Goal: Information Seeking & Learning: Learn about a topic

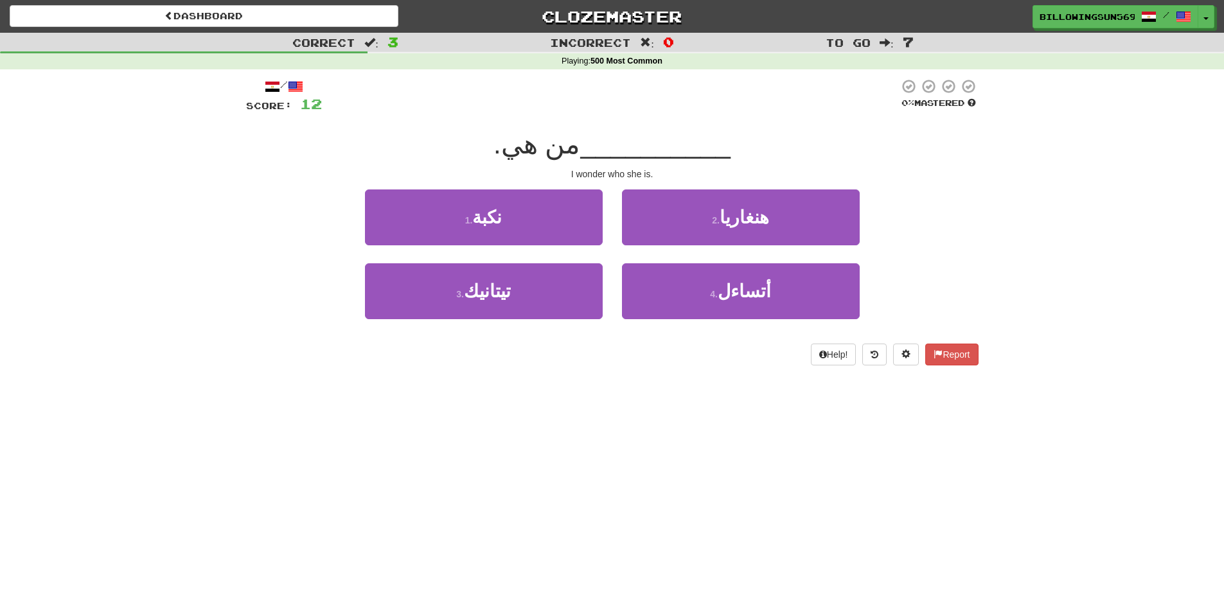
click at [644, 401] on div "Dashboard Clozemaster BillowingSun5697 / Toggle Dropdown Dashboard Leaderboard …" at bounding box center [612, 306] width 1224 height 612
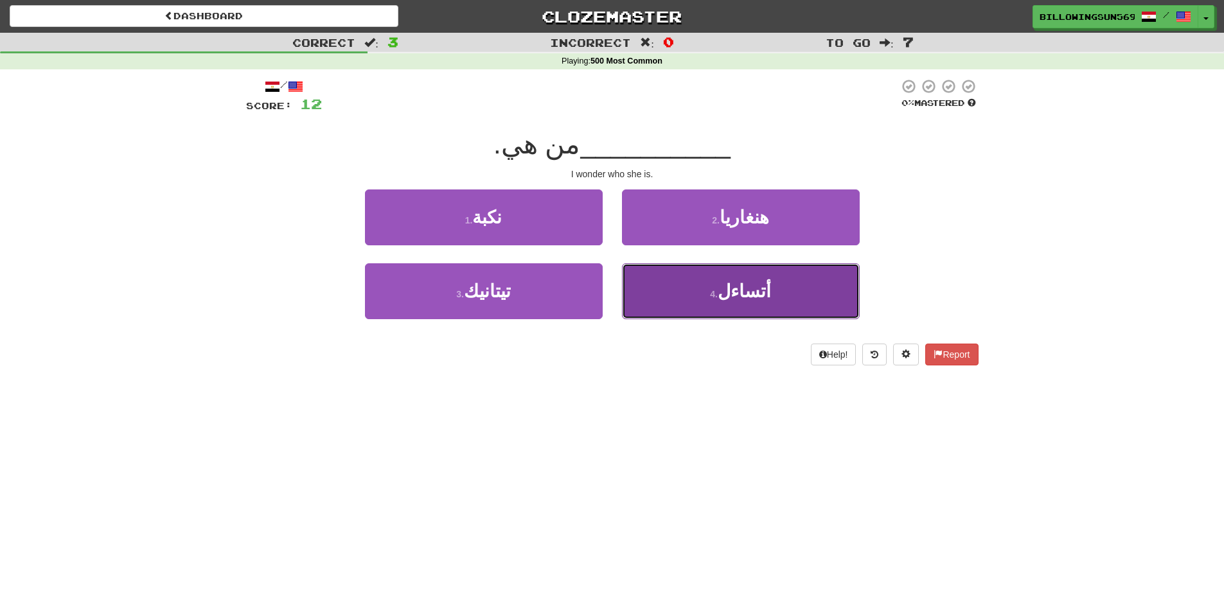
click at [779, 279] on button "4 . أتساءل" at bounding box center [741, 291] width 238 height 56
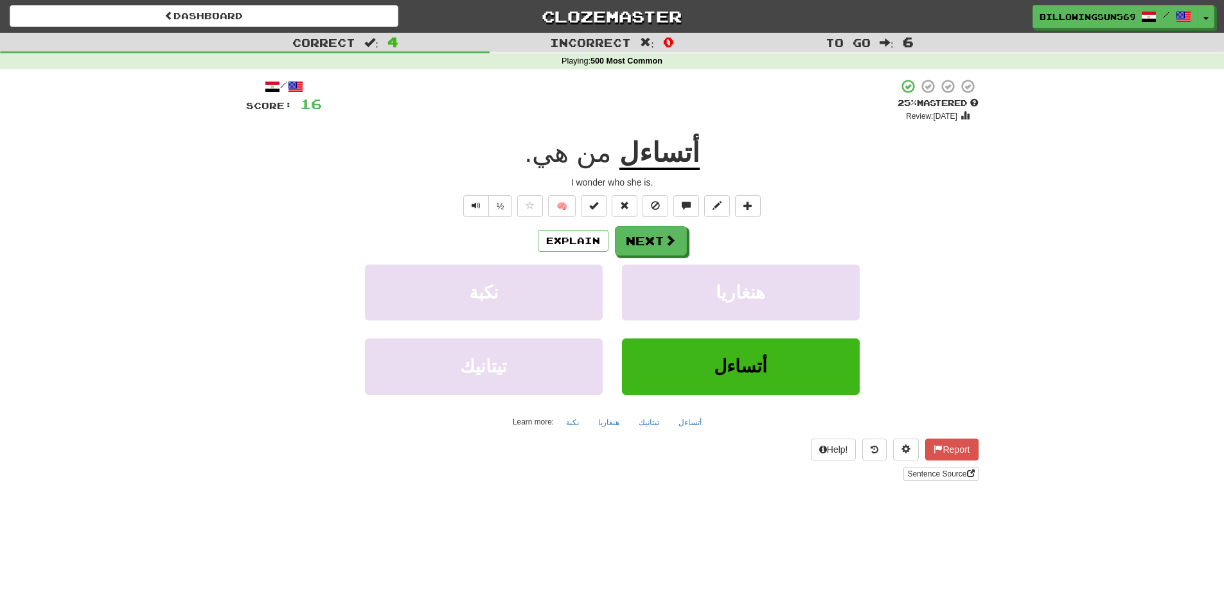
click at [558, 160] on span "هي" at bounding box center [550, 152] width 37 height 31
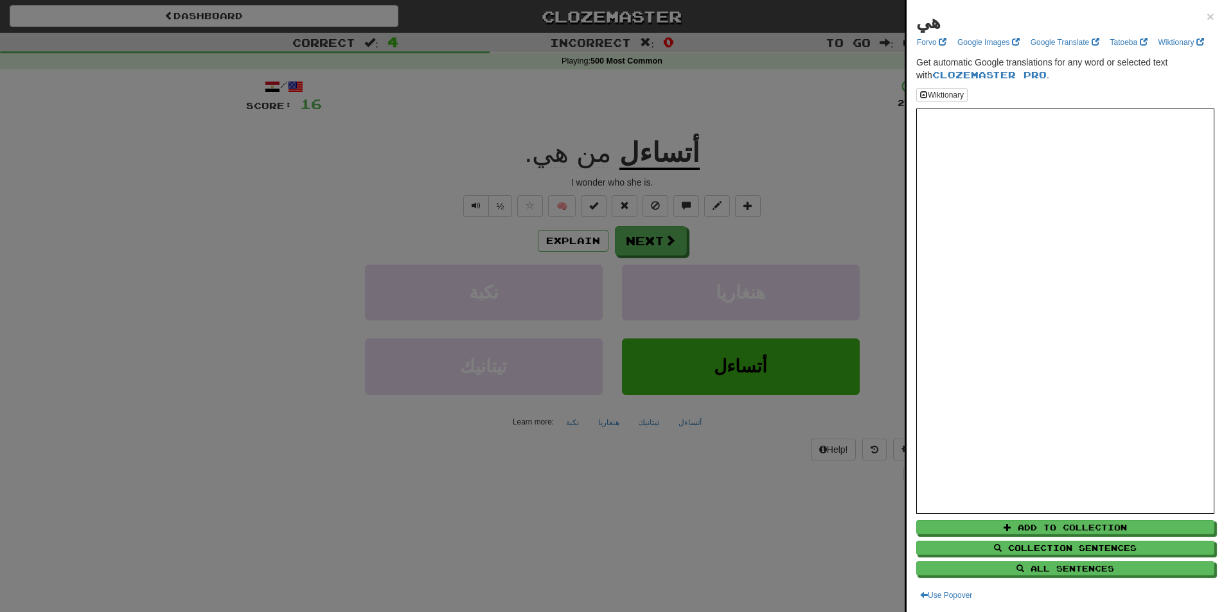
click at [871, 184] on div at bounding box center [612, 306] width 1224 height 612
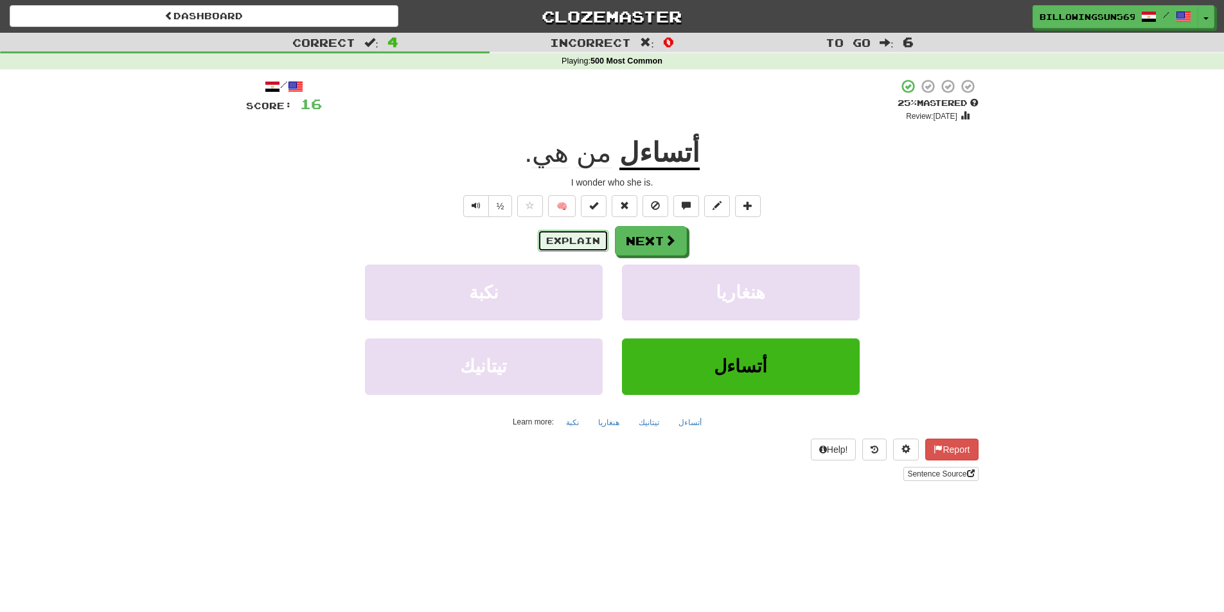
click at [545, 240] on button "Explain" at bounding box center [573, 241] width 71 height 22
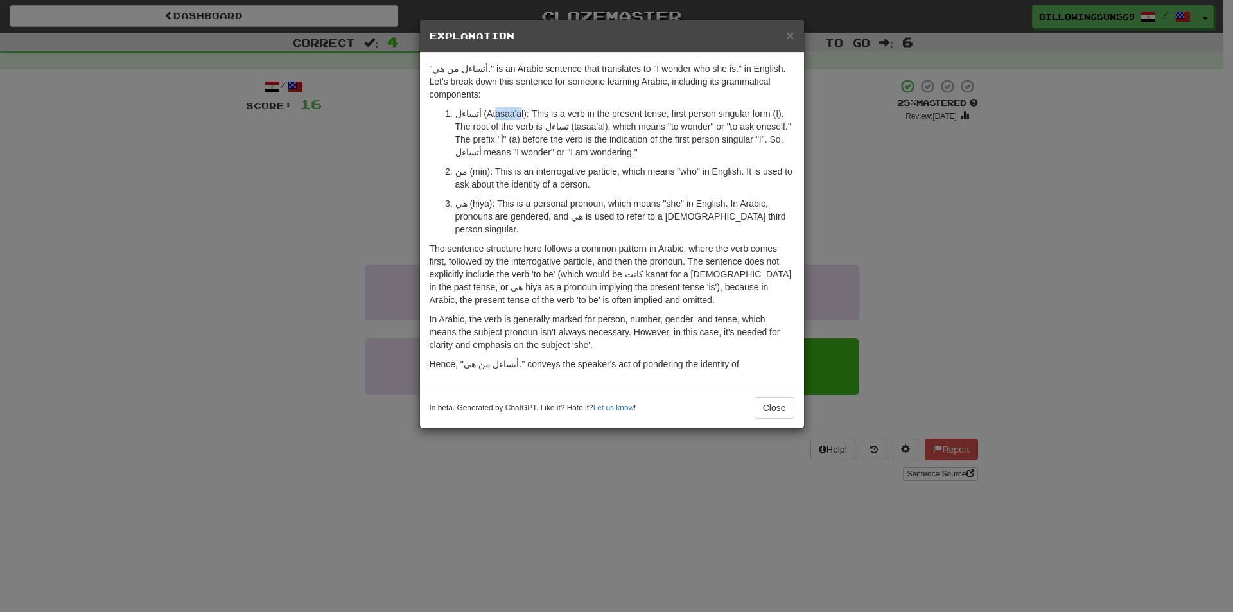
drag, startPoint x: 488, startPoint y: 114, endPoint x: 514, endPoint y: 119, distance: 26.1
click at [514, 119] on p "أتساءل (Atasaa'al): This is a verb in the present tense, first person singular …" at bounding box center [624, 132] width 339 height 51
click at [560, 141] on p "أتساءل (Atasaa'al): This is a verb in the present tense, first person singular …" at bounding box center [624, 132] width 339 height 51
click at [921, 173] on div "× Explanation "أتساءل من هي." is an Arabic sentence that translates to "I wonde…" at bounding box center [616, 306] width 1233 height 612
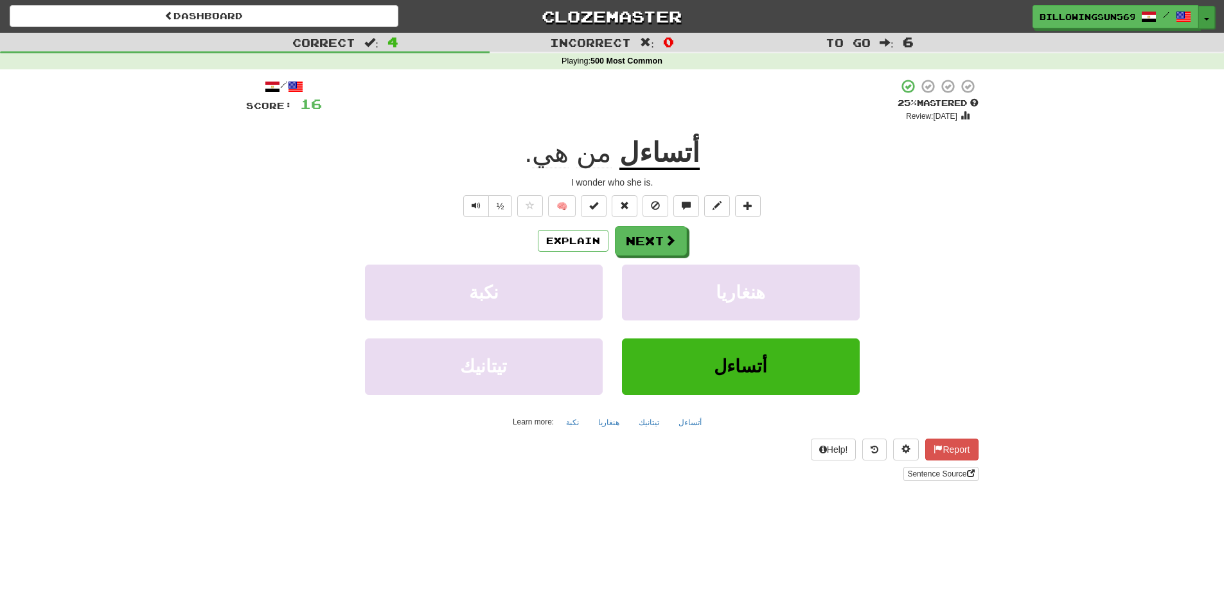
click at [1213, 17] on button "Toggle Dropdown" at bounding box center [1206, 17] width 17 height 23
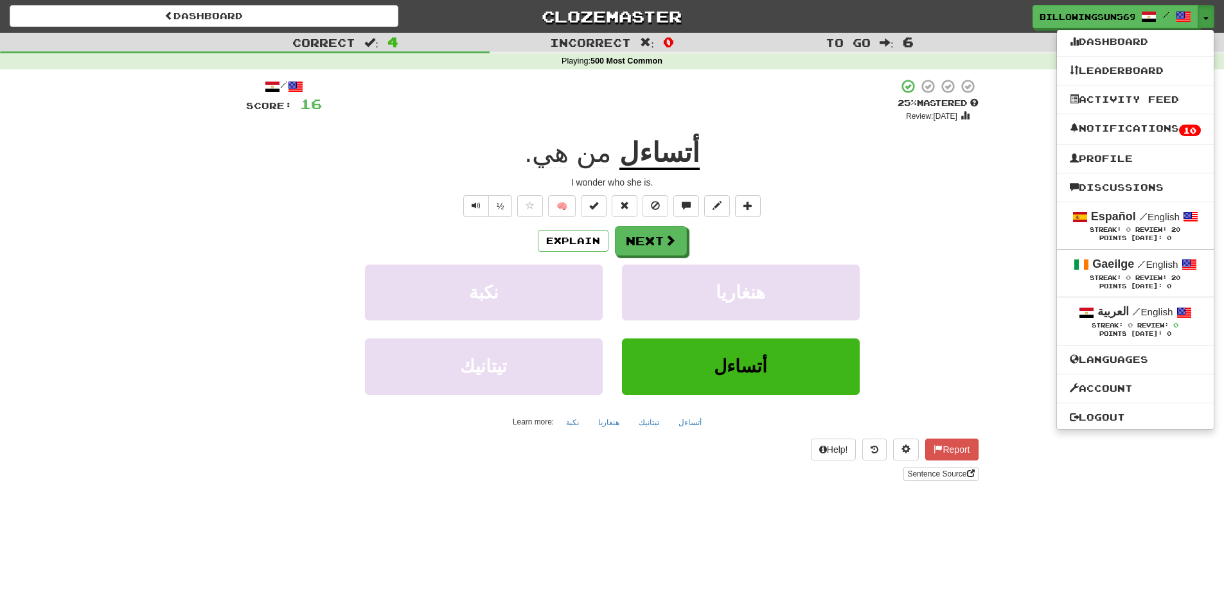
click at [898, 231] on div "Explain Next" at bounding box center [612, 241] width 732 height 30
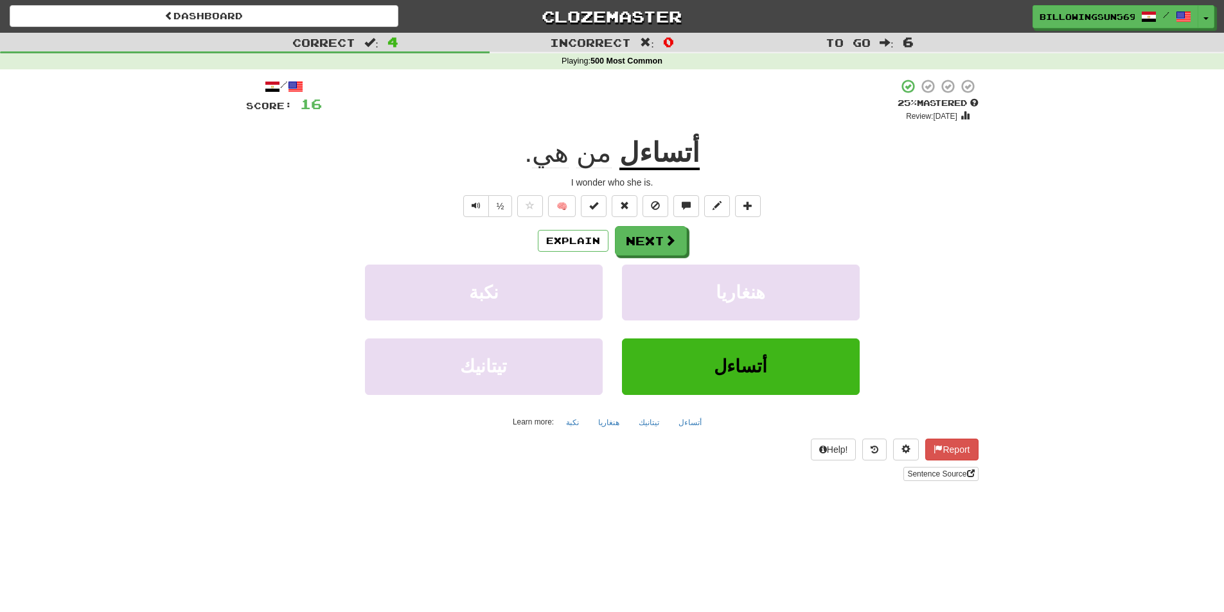
click at [664, 501] on div "Dashboard Clozemaster BillowingSun5697 / Toggle Dropdown Dashboard Leaderboard …" at bounding box center [612, 306] width 1224 height 612
click at [671, 239] on span at bounding box center [671, 241] width 12 height 12
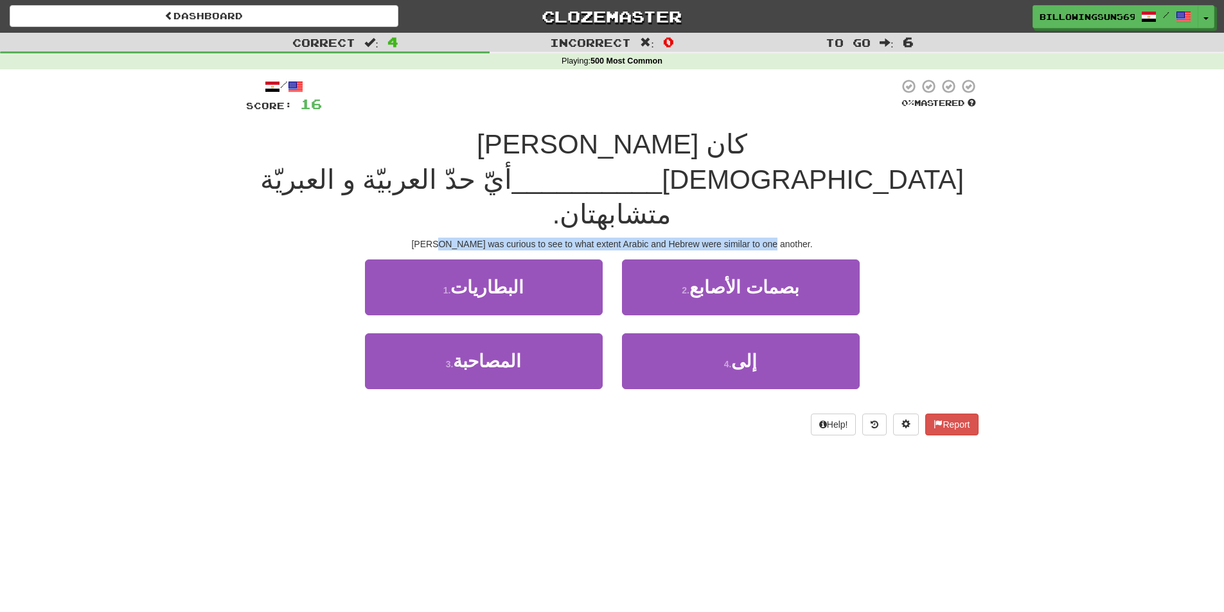
drag, startPoint x: 461, startPoint y: 176, endPoint x: 843, endPoint y: 171, distance: 381.6
click at [843, 238] on div "[PERSON_NAME] was curious to see to what extent Arabic and Hebrew were similar …" at bounding box center [612, 244] width 732 height 13
drag, startPoint x: 436, startPoint y: 169, endPoint x: 807, endPoint y: 169, distance: 370.6
click at [807, 238] on div "[PERSON_NAME] was curious to see to what extent Arabic and Hebrew were similar …" at bounding box center [612, 244] width 732 height 13
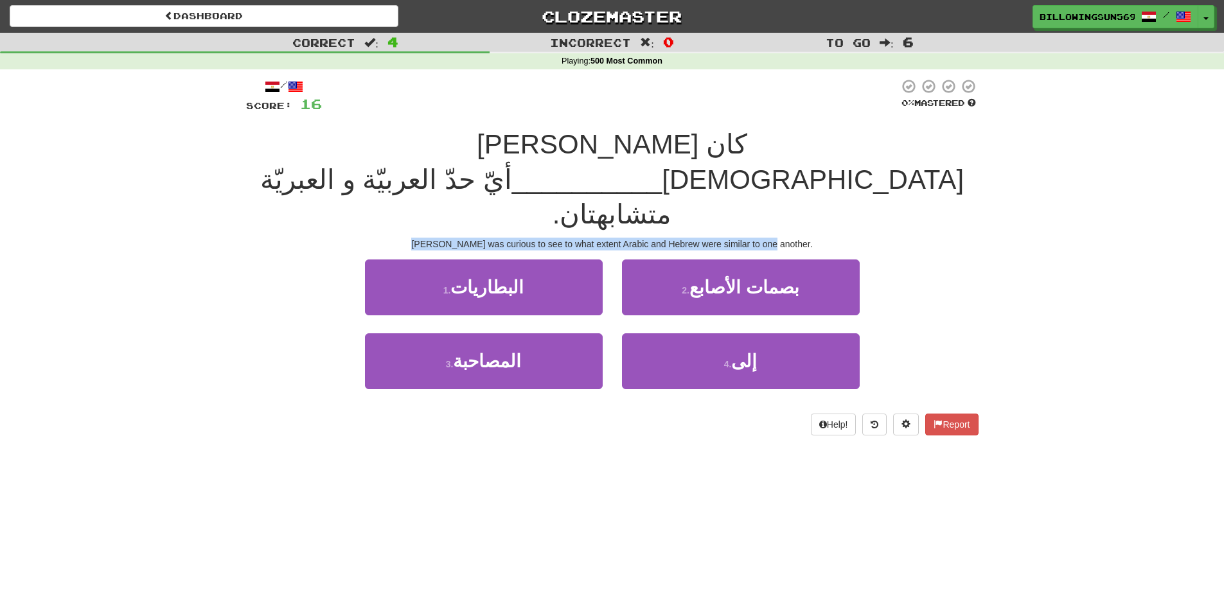
click at [807, 238] on div "[PERSON_NAME] was curious to see to what extent Arabic and Hebrew were similar …" at bounding box center [612, 244] width 732 height 13
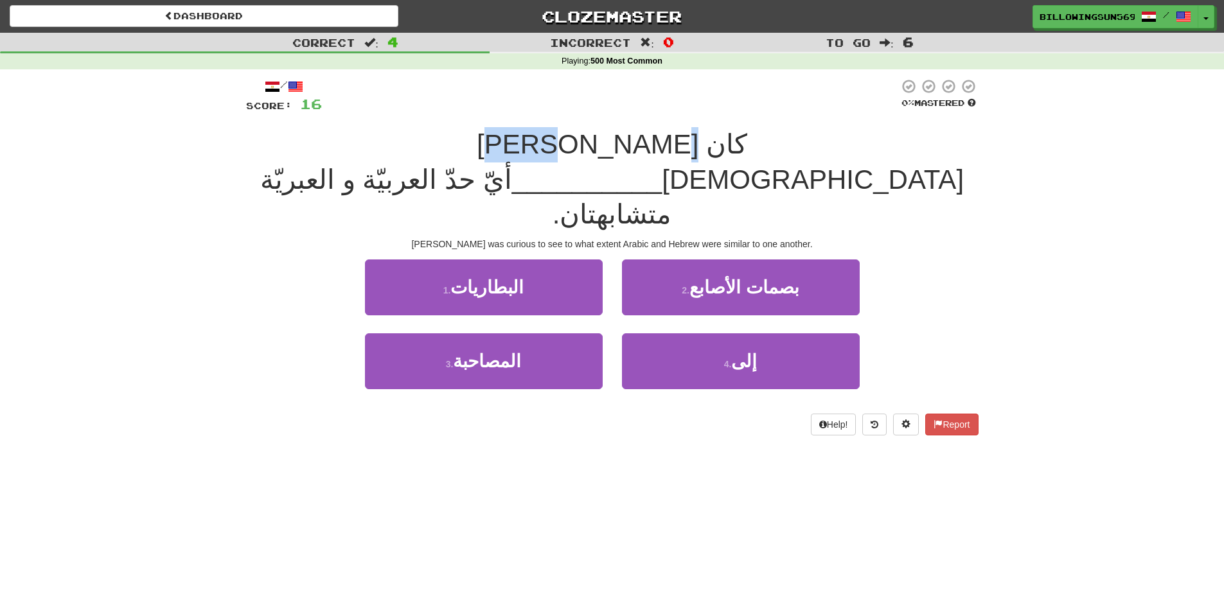
drag, startPoint x: 915, startPoint y: 148, endPoint x: 864, endPoint y: 151, distance: 51.5
click at [864, 151] on span "كان [PERSON_NAME] [DEMOGRAPHIC_DATA]" at bounding box center [720, 162] width 487 height 66
click at [861, 145] on span "كان [PERSON_NAME] [DEMOGRAPHIC_DATA]" at bounding box center [720, 162] width 487 height 66
drag, startPoint x: 862, startPoint y: 146, endPoint x: 803, endPoint y: 151, distance: 59.3
click at [803, 151] on span "كان [PERSON_NAME] [DEMOGRAPHIC_DATA]" at bounding box center [720, 162] width 487 height 66
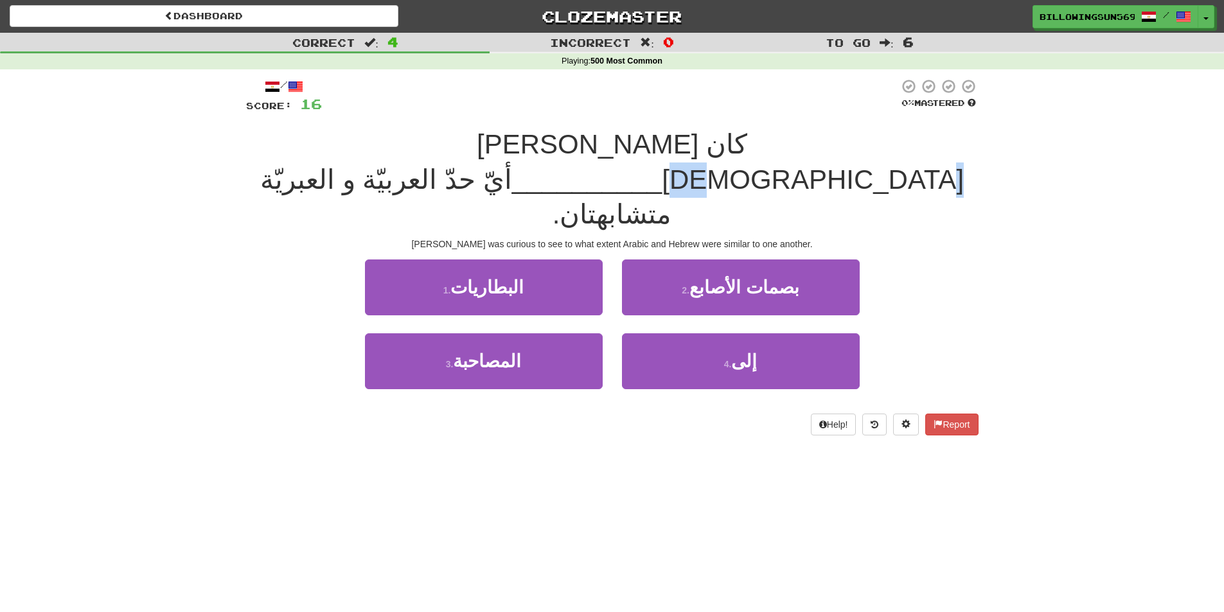
drag, startPoint x: 797, startPoint y: 135, endPoint x: 759, endPoint y: 137, distance: 37.3
click at [759, 137] on span "كان [PERSON_NAME] [DEMOGRAPHIC_DATA]" at bounding box center [720, 162] width 487 height 66
click at [740, 138] on span "كان [PERSON_NAME] [DEMOGRAPHIC_DATA]" at bounding box center [720, 162] width 487 height 66
drag, startPoint x: 539, startPoint y: 149, endPoint x: 524, endPoint y: 146, distance: 15.0
click at [524, 164] on span "أيّ حدّ العربيّة و العبريّة متشابهتان." at bounding box center [465, 197] width 411 height 66
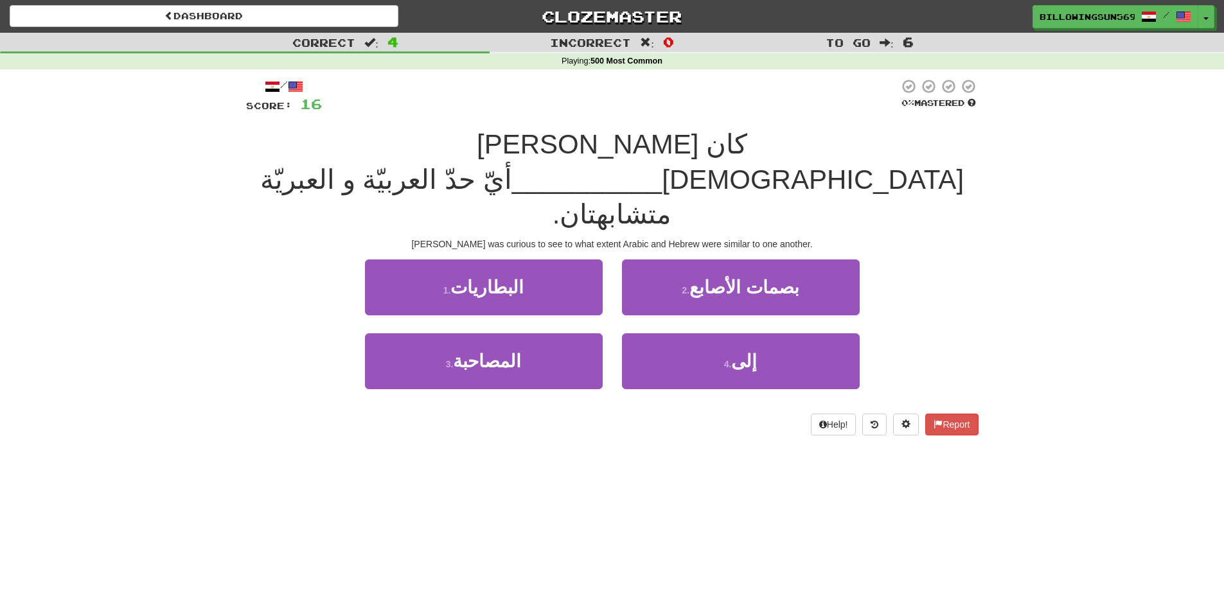
click at [508, 164] on span "أيّ حدّ العربيّة و العبريّة متشابهتان." at bounding box center [465, 197] width 411 height 66
drag, startPoint x: 513, startPoint y: 143, endPoint x: 458, endPoint y: 145, distance: 55.3
click at [458, 164] on span "أيّ حدّ العربيّة و العبريّة متشابهتان." at bounding box center [465, 197] width 411 height 66
drag, startPoint x: 428, startPoint y: 145, endPoint x: 387, endPoint y: 154, distance: 42.2
click at [387, 164] on span "أيّ حدّ العربيّة و العبريّة متشابهتان." at bounding box center [465, 197] width 411 height 66
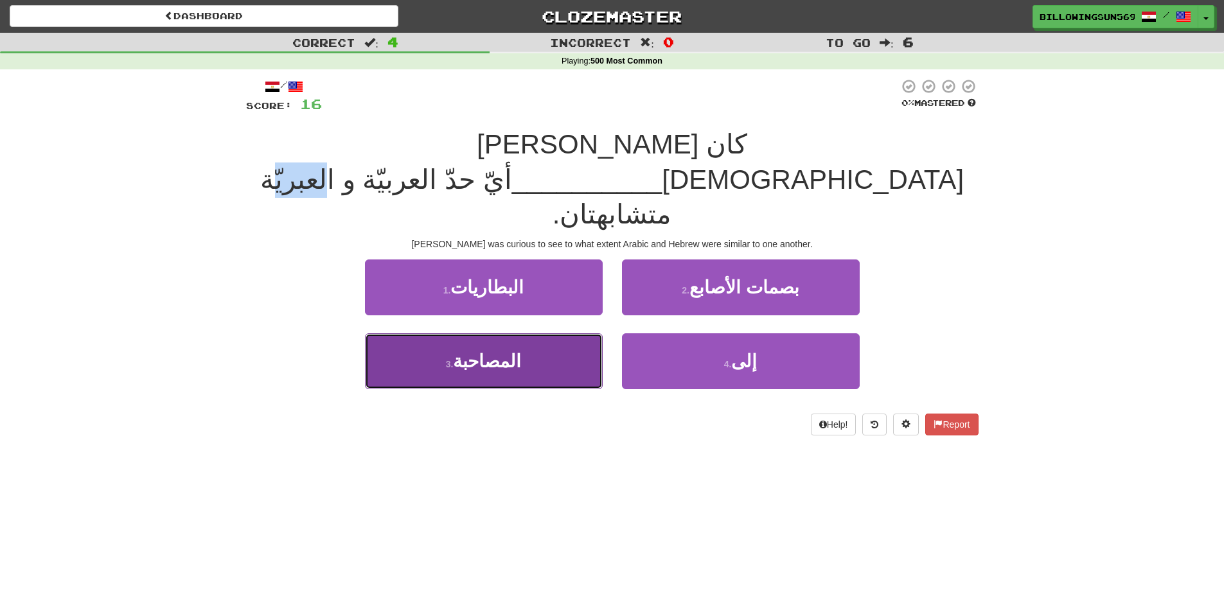
click at [546, 333] on button "3 . المصاحبة" at bounding box center [484, 361] width 238 height 56
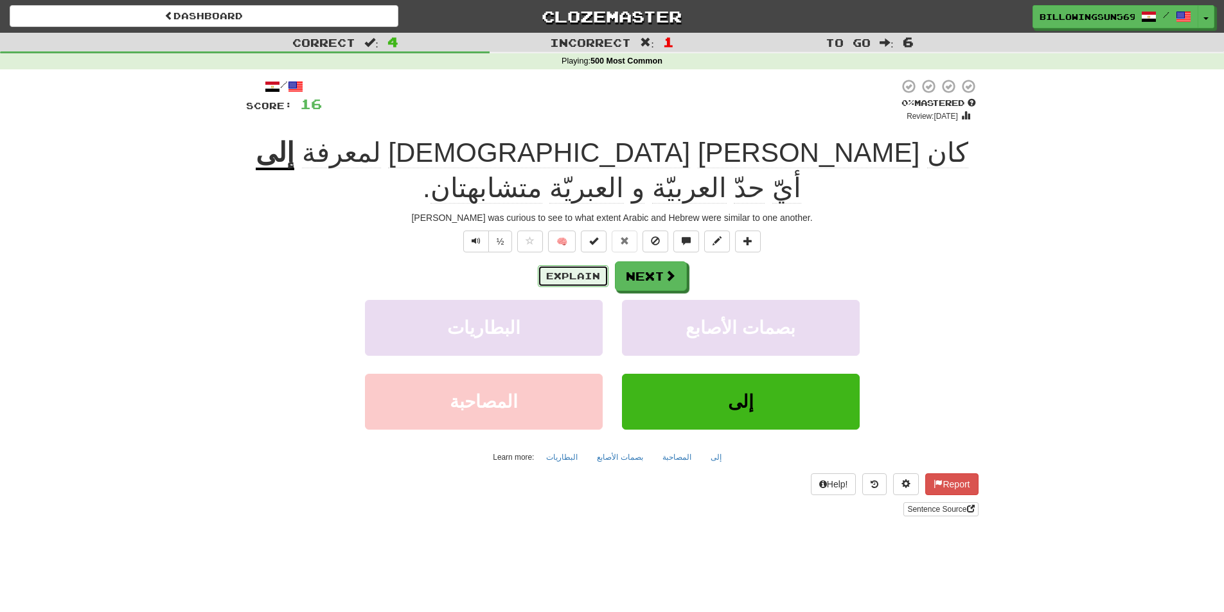
click at [577, 265] on button "Explain" at bounding box center [573, 276] width 71 height 22
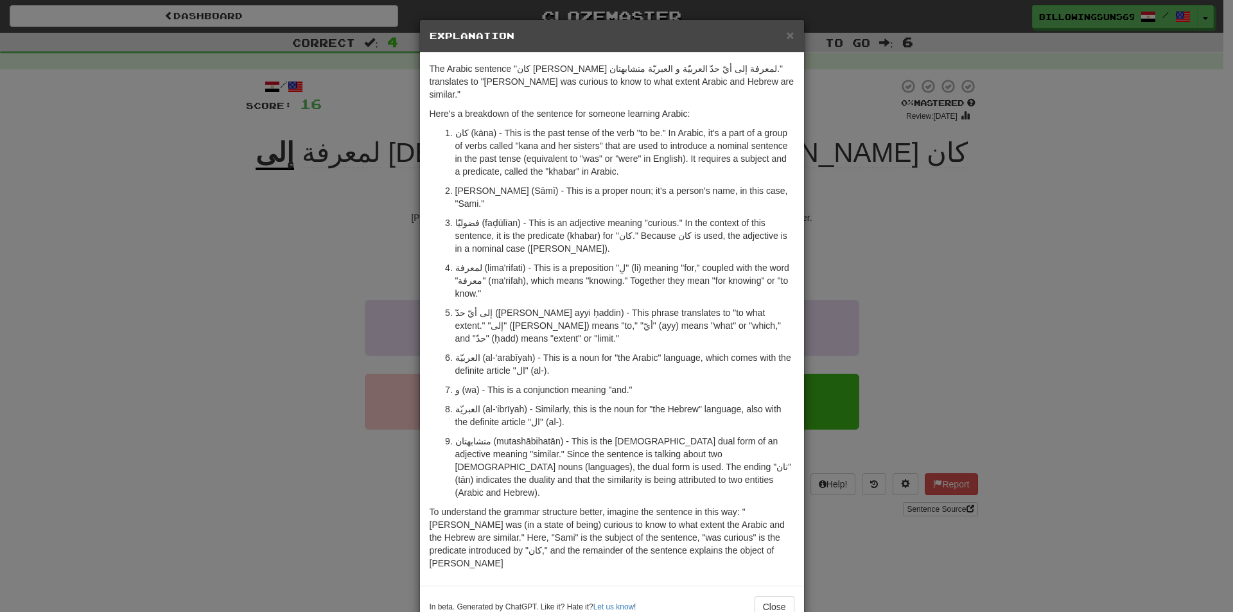
click at [933, 195] on div "× Explanation The Arabic sentence "كان [PERSON_NAME] لمعرفة إلى أيّ حدّ العربيّ…" at bounding box center [616, 306] width 1233 height 612
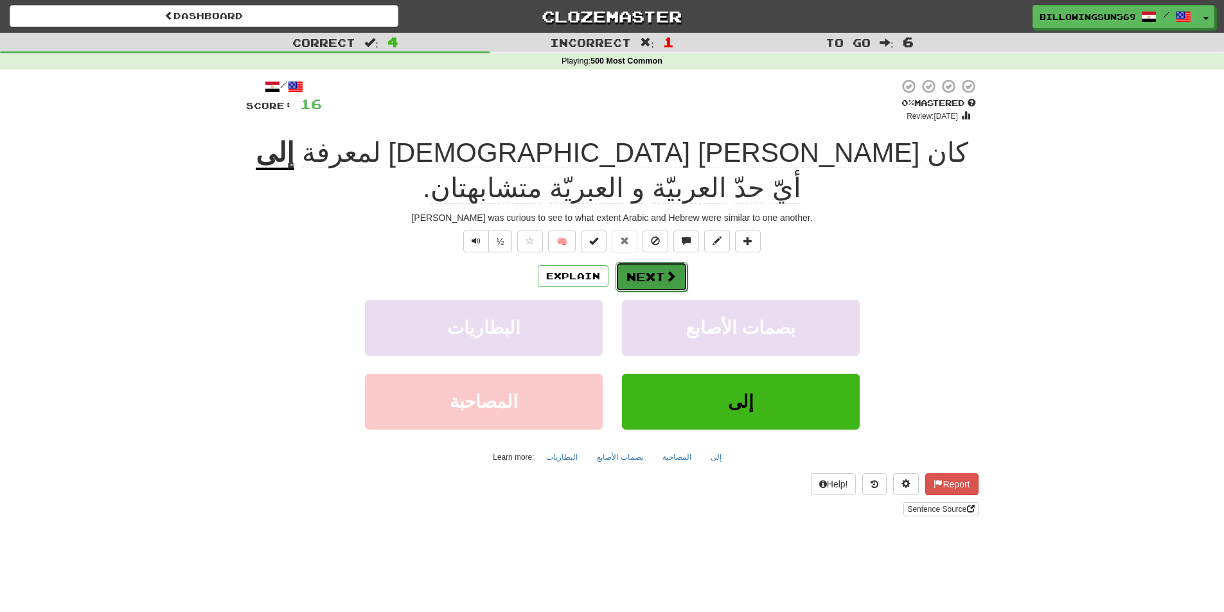
click at [639, 262] on button "Next" at bounding box center [651, 277] width 72 height 30
